Goal: Check status: Check status

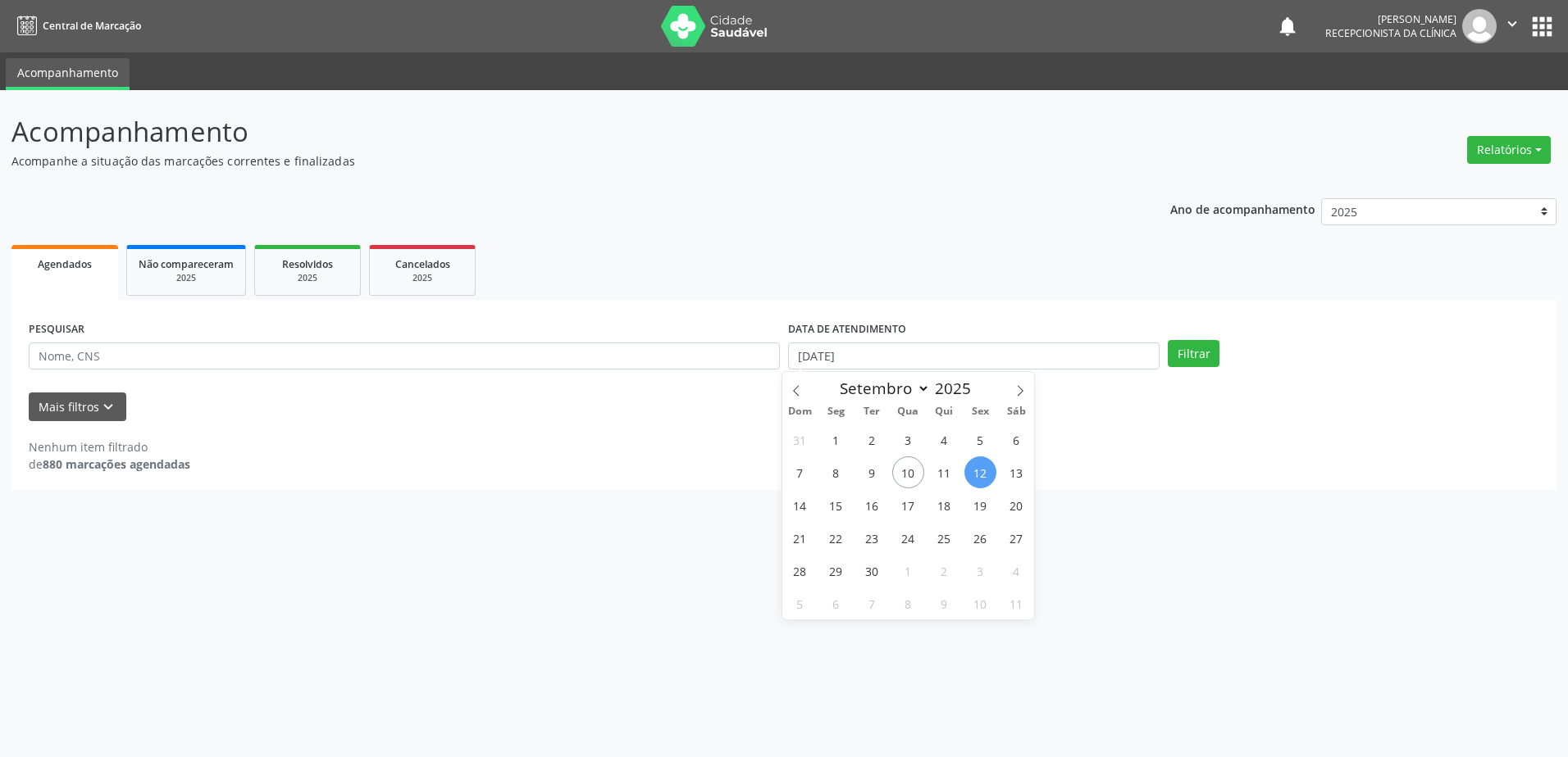
select select "8"
click at [914, 511] on span "17" at bounding box center [908, 505] width 32 height 32
type input "[DATE]"
click at [914, 511] on div "Acompanhamento Acompanhe a situação das marcações correntes e finalizadas Relat…" at bounding box center [784, 424] width 1568 height 667
click at [1183, 357] on button "Filtrar" at bounding box center [1193, 354] width 51 height 27
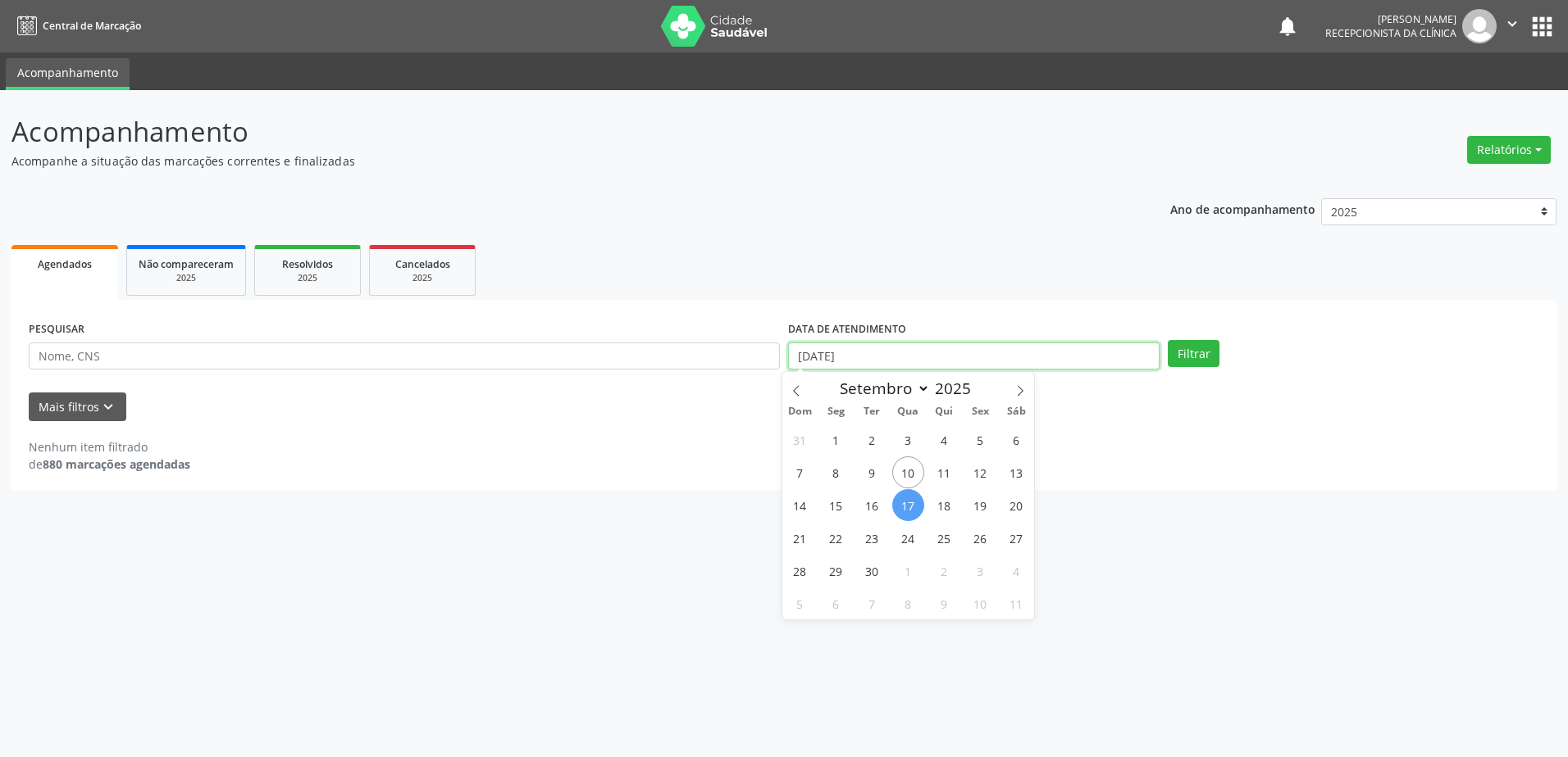
click at [928, 358] on input "[DATE]" at bounding box center [973, 357] width 371 height 27
click at [835, 549] on span "22" at bounding box center [835, 538] width 32 height 32
type input "22/09/2025"
click at [835, 549] on span "22" at bounding box center [835, 538] width 32 height 32
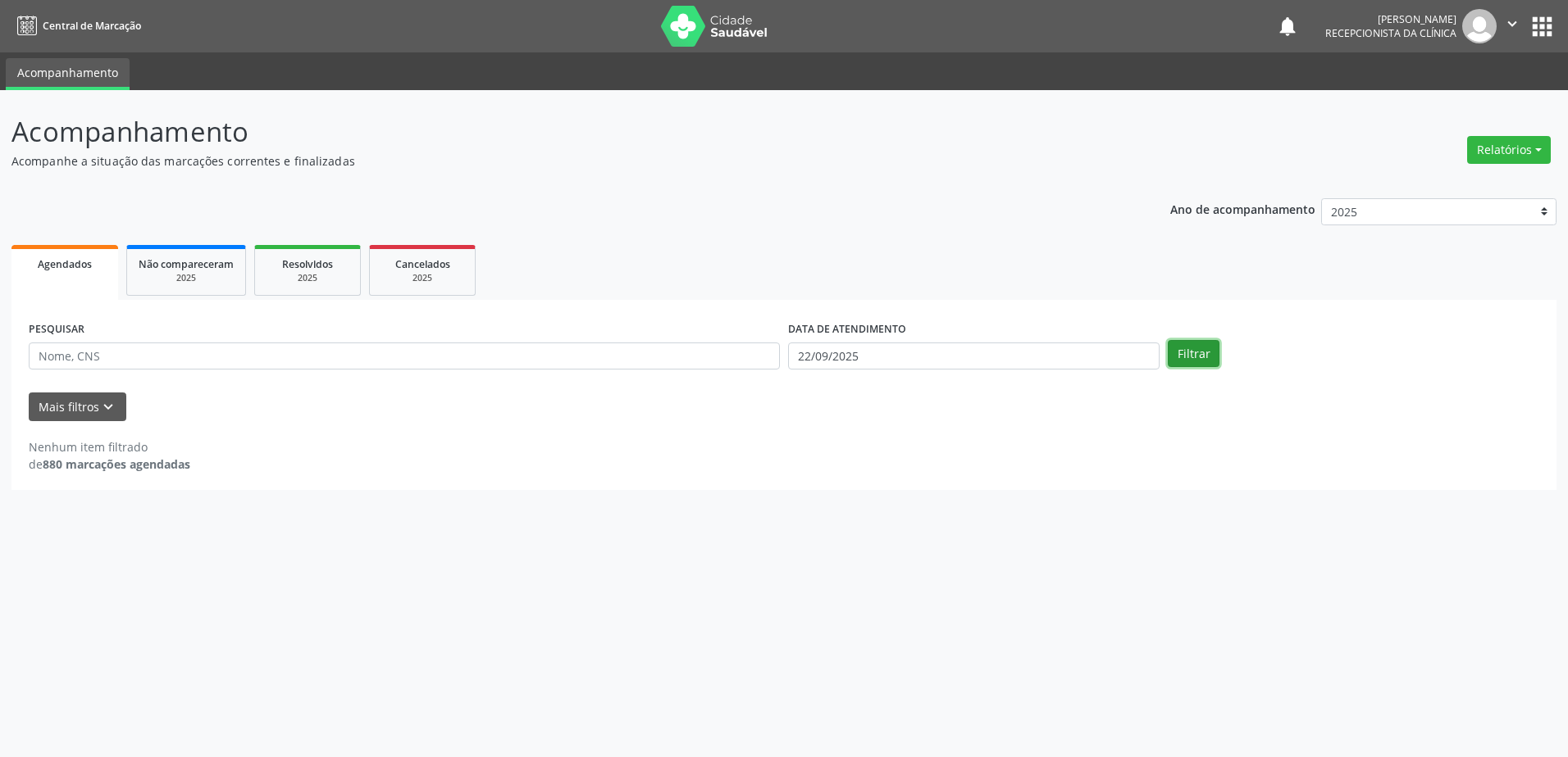
click at [1188, 354] on button "Filtrar" at bounding box center [1193, 354] width 51 height 27
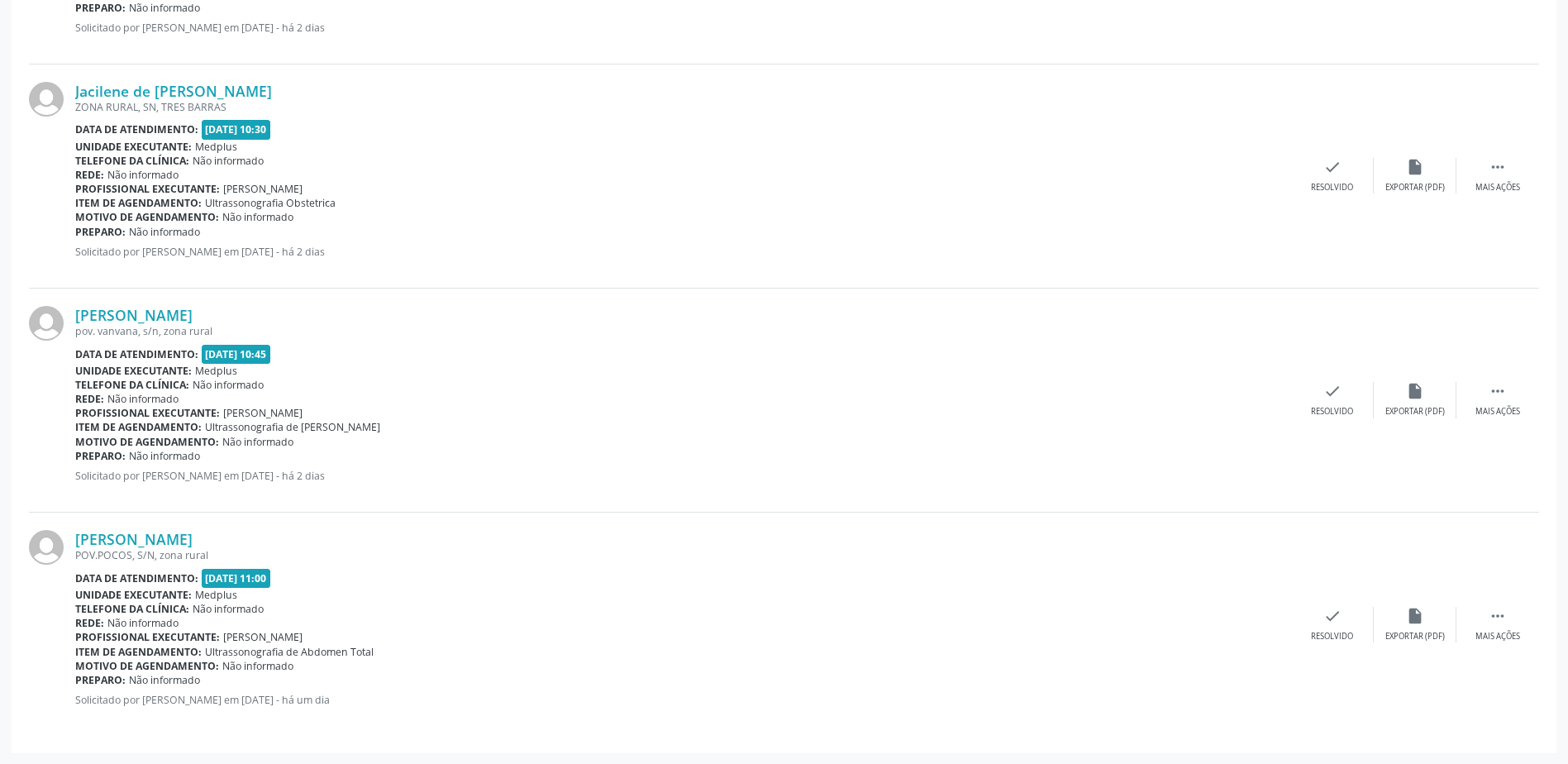
scroll to position [2908, 0]
click at [155, 533] on link "[PERSON_NAME]" at bounding box center [134, 539] width 117 height 18
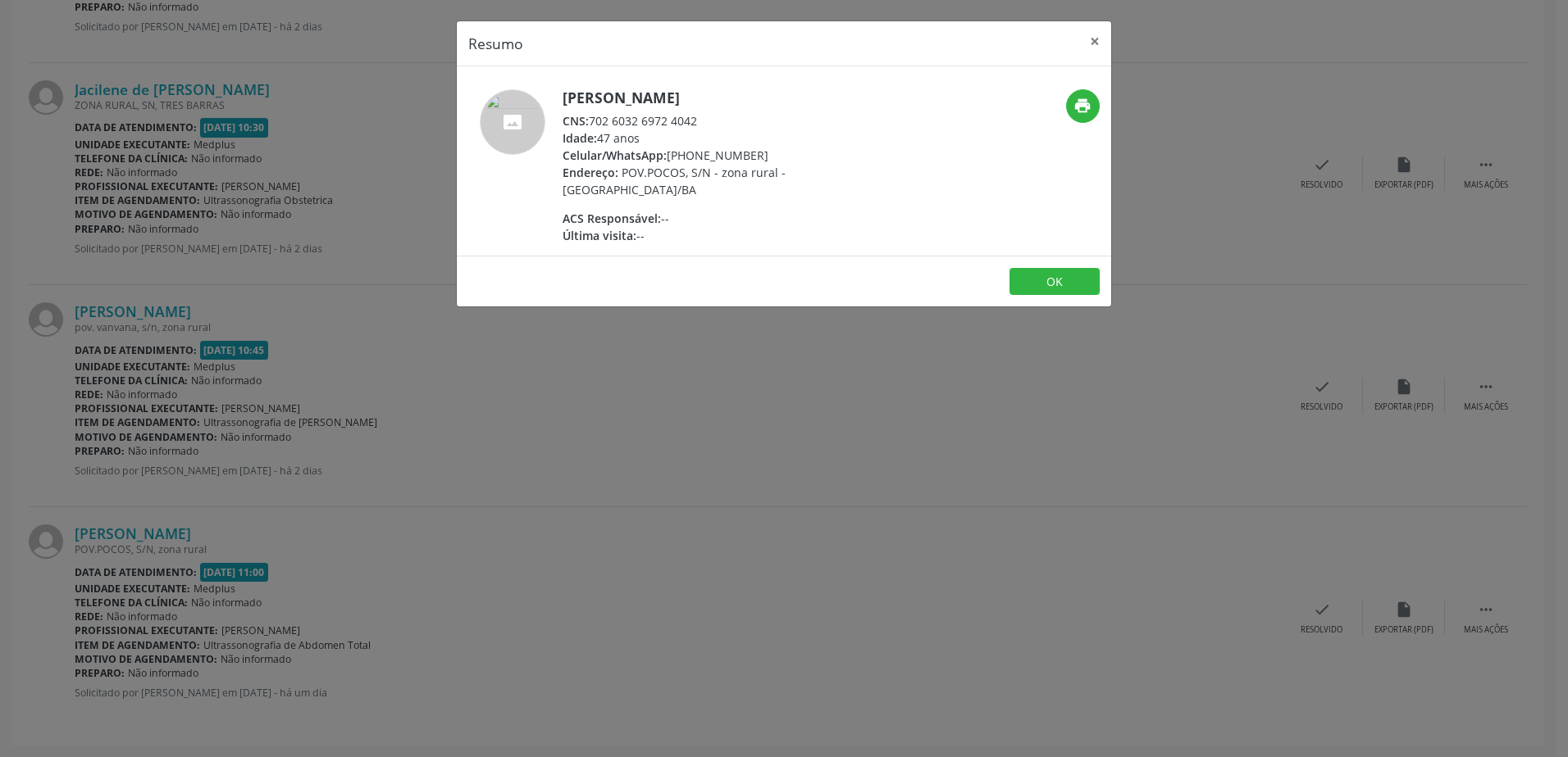
click at [633, 479] on div "Resumo × Leide de [PERSON_NAME] CNS: 702 6032 6972 4042 Idade: 47 anos Celular/…" at bounding box center [784, 378] width 1568 height 757
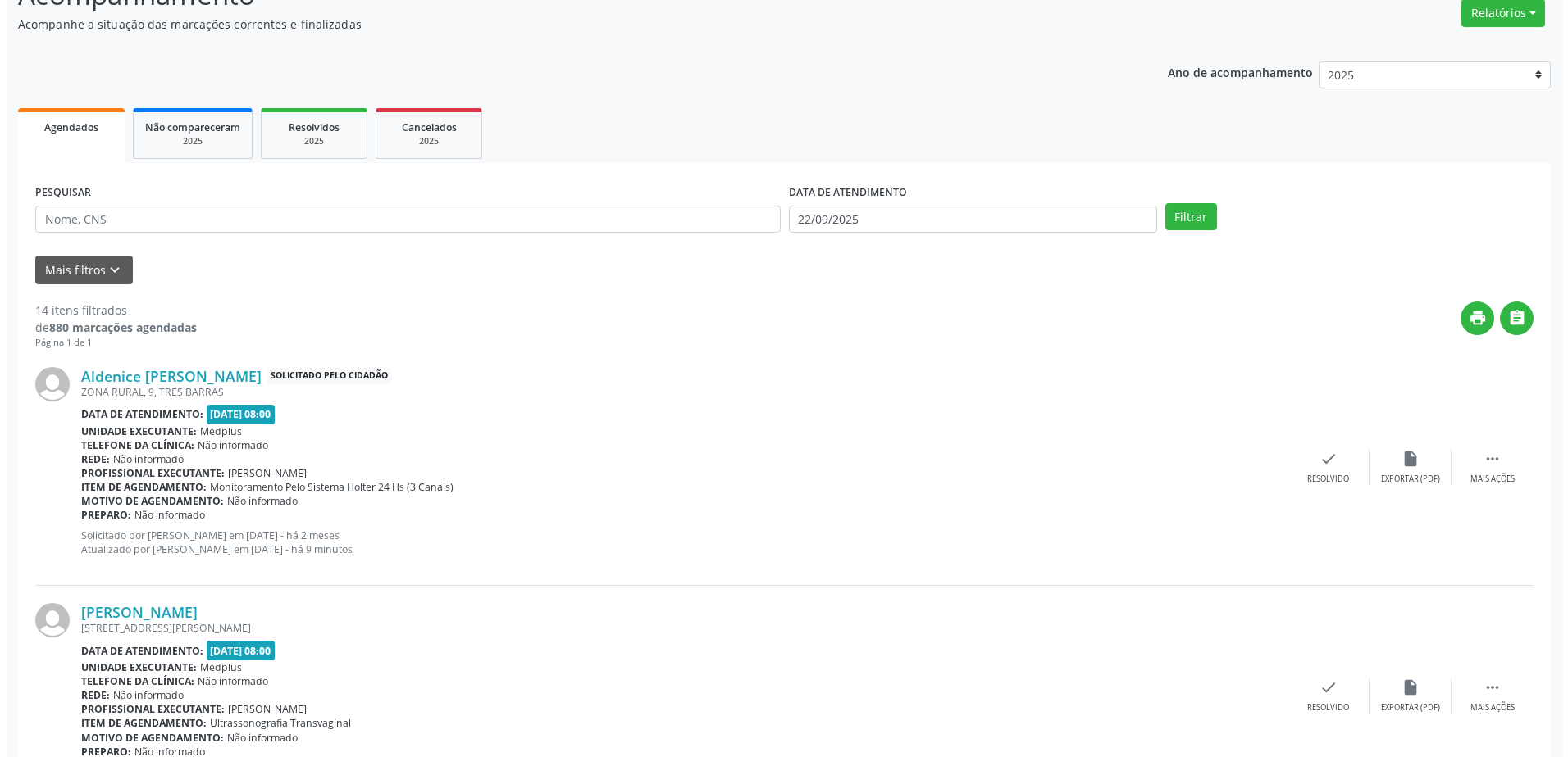
scroll to position [0, 0]
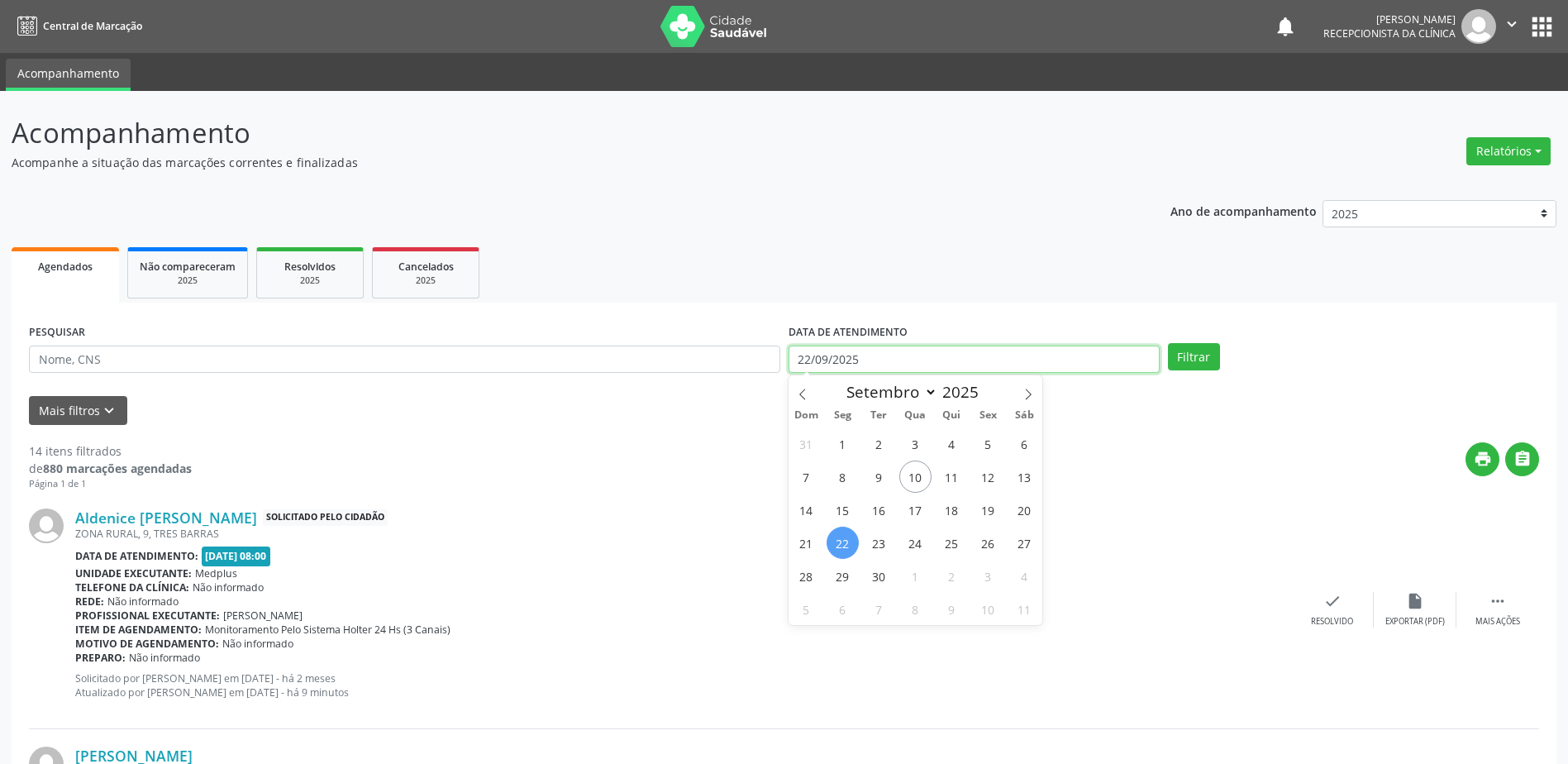
click at [868, 355] on input "22/09/2025" at bounding box center [974, 360] width 371 height 28
click at [921, 507] on span "17" at bounding box center [915, 509] width 32 height 32
type input "[DATE]"
click at [921, 507] on span "17" at bounding box center [915, 509] width 32 height 32
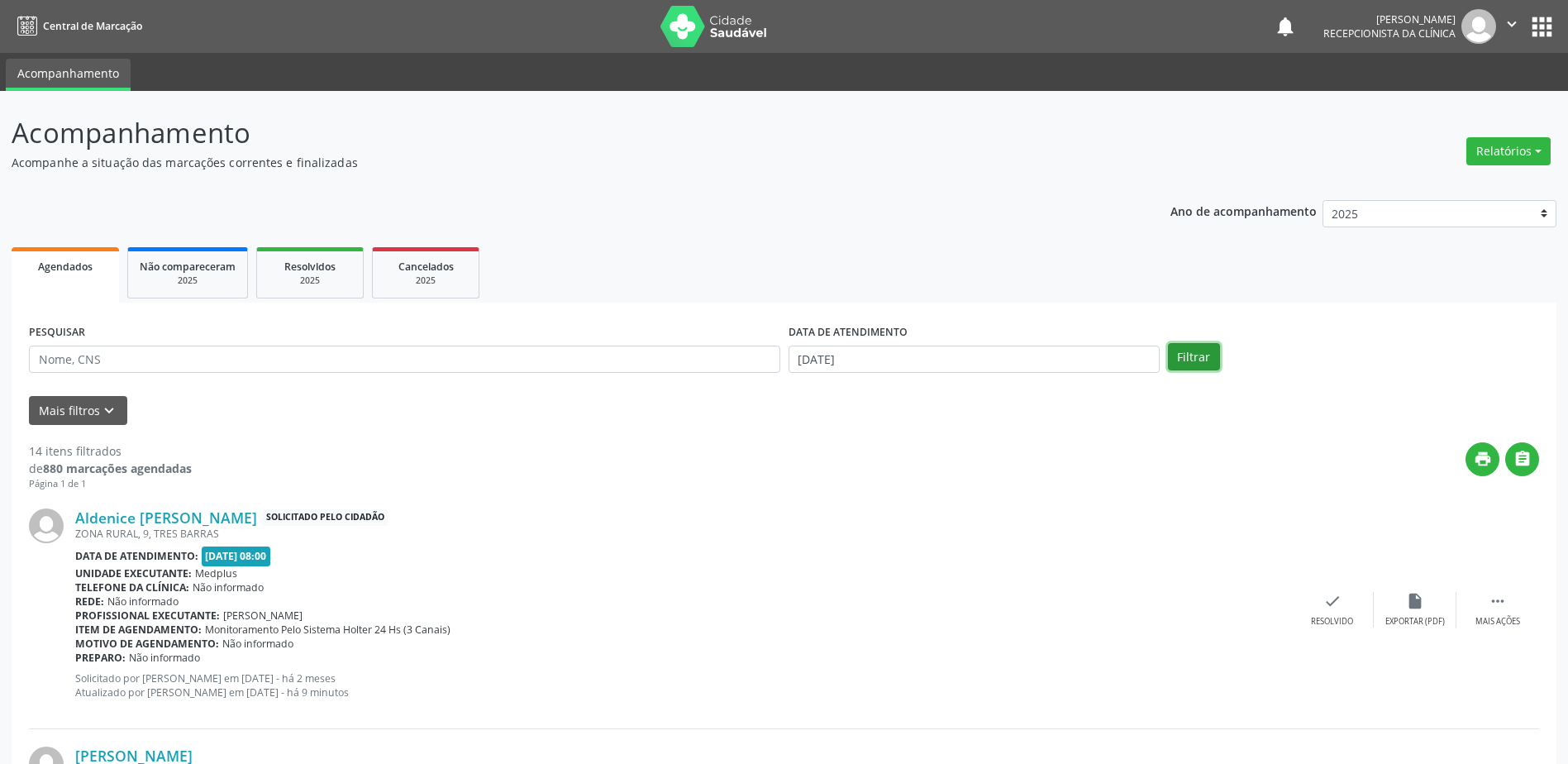
click at [1173, 356] on button "Filtrar" at bounding box center [1194, 357] width 52 height 28
